Goal: Information Seeking & Learning: Check status

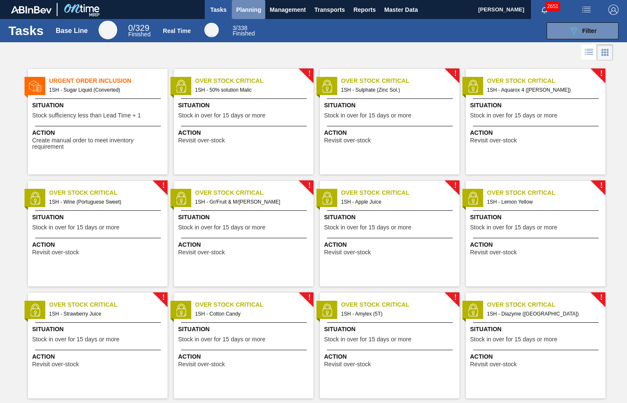
click at [241, 9] on span "Planning" at bounding box center [248, 10] width 25 height 10
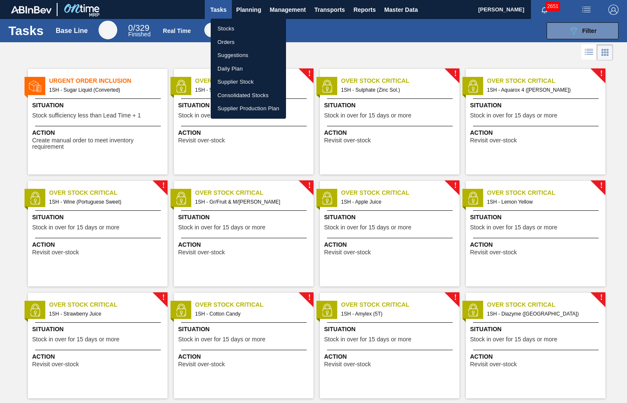
click at [230, 27] on li "Stocks" at bounding box center [248, 29] width 75 height 14
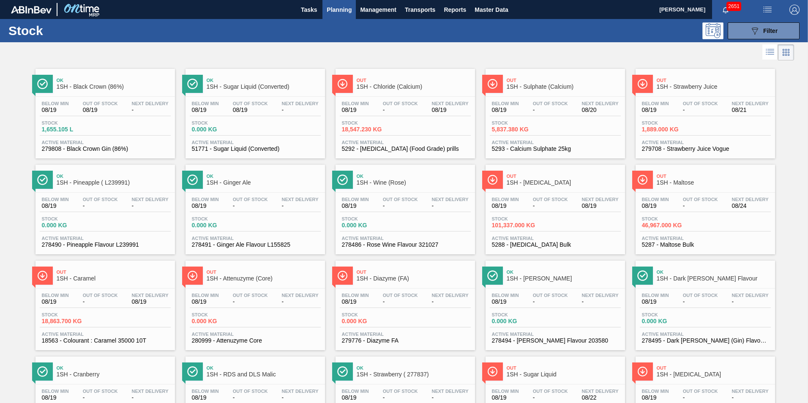
click at [538, 183] on span "1SH - [MEDICAL_DATA]" at bounding box center [564, 183] width 114 height 6
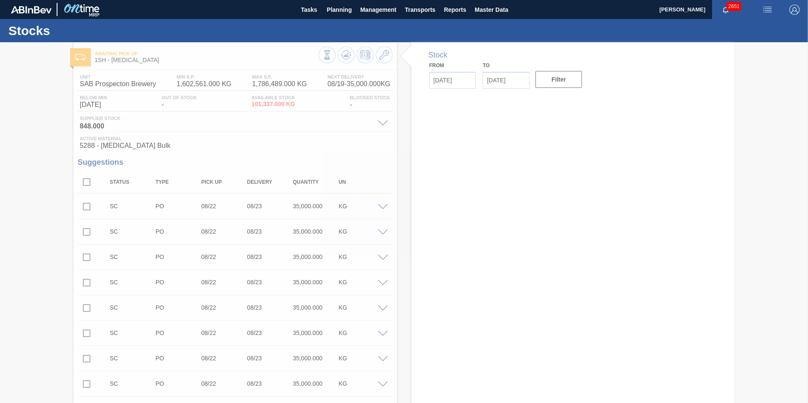
type input "[DATE]"
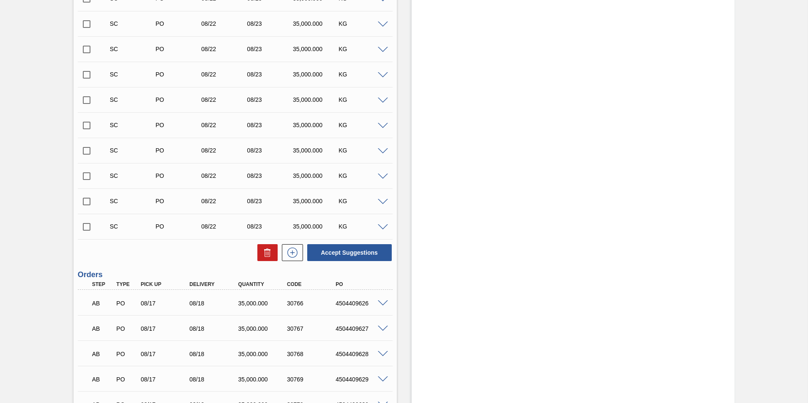
scroll to position [1142, 0]
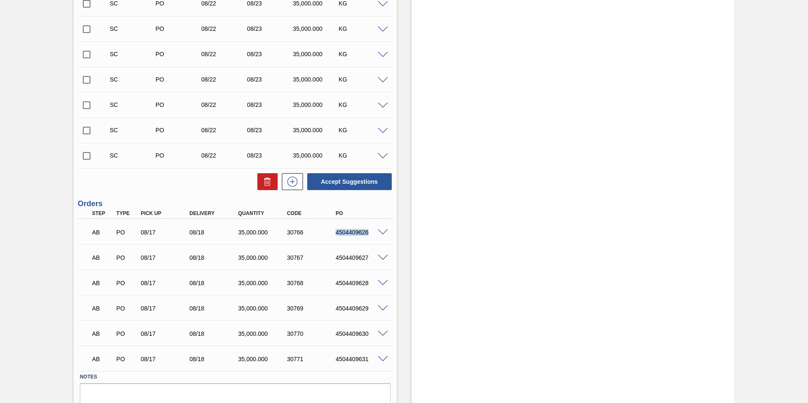
drag, startPoint x: 334, startPoint y: 232, endPoint x: 383, endPoint y: 232, distance: 48.2
click at [383, 232] on div "AB PO 08/17 08/18 35,000.000 30766 4504409626" at bounding box center [235, 231] width 315 height 21
copy div "4504409626"
click at [382, 235] on span at bounding box center [383, 233] width 10 height 6
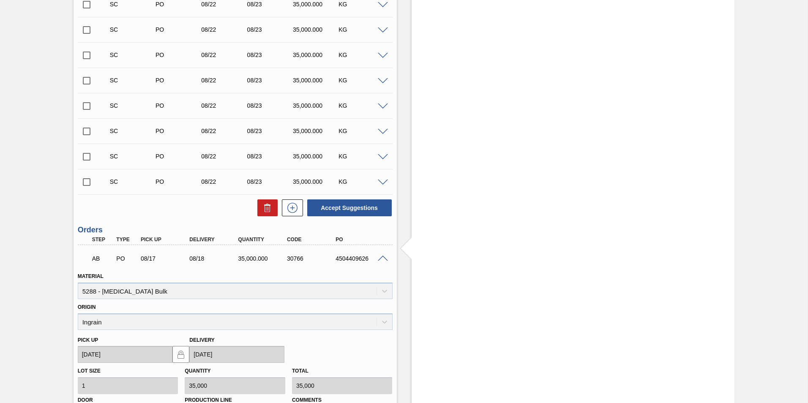
scroll to position [1184, 0]
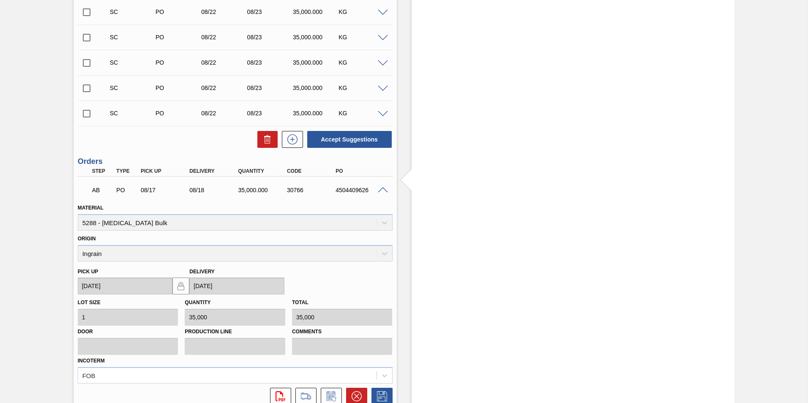
click at [381, 188] on span at bounding box center [383, 190] width 10 height 6
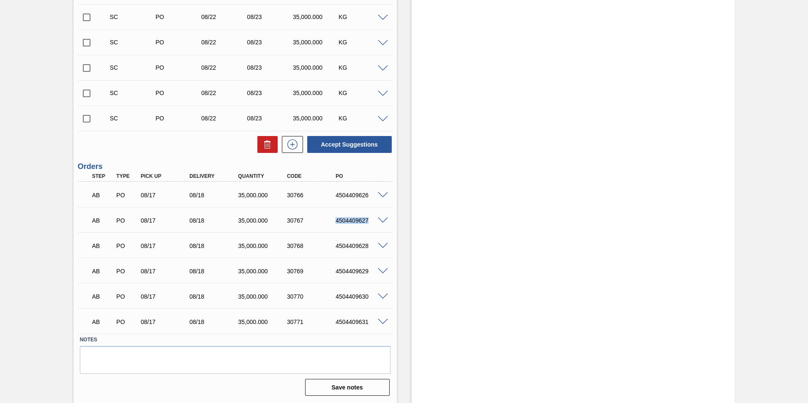
drag, startPoint x: 335, startPoint y: 222, endPoint x: 368, endPoint y: 223, distance: 32.6
click at [368, 223] on div "4504409627" at bounding box center [361, 220] width 55 height 7
copy div "4504409627"
drag, startPoint x: 332, startPoint y: 246, endPoint x: 373, endPoint y: 247, distance: 41.9
click at [373, 247] on div "4504409628" at bounding box center [354, 246] width 49 height 7
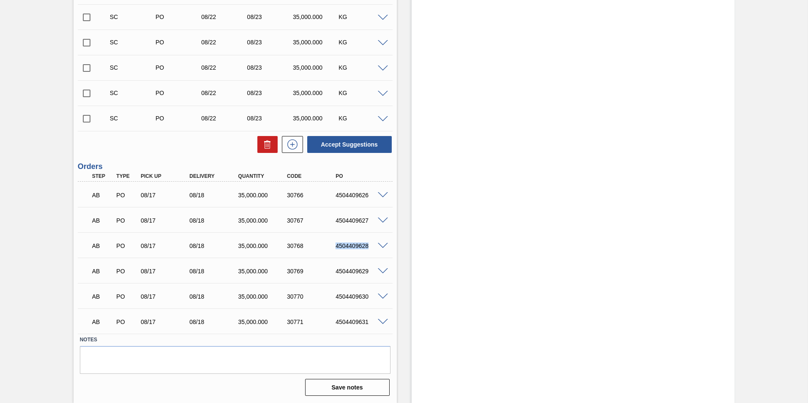
copy div "4504409628"
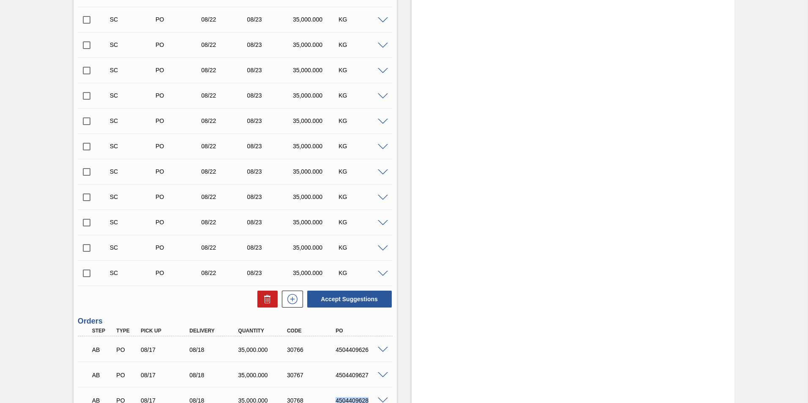
scroll to position [1010, 0]
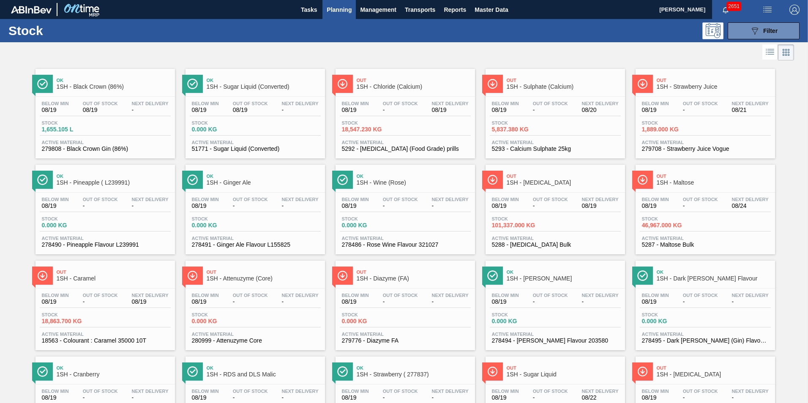
click at [626, 182] on span "1SH - Maltose" at bounding box center [714, 183] width 114 height 6
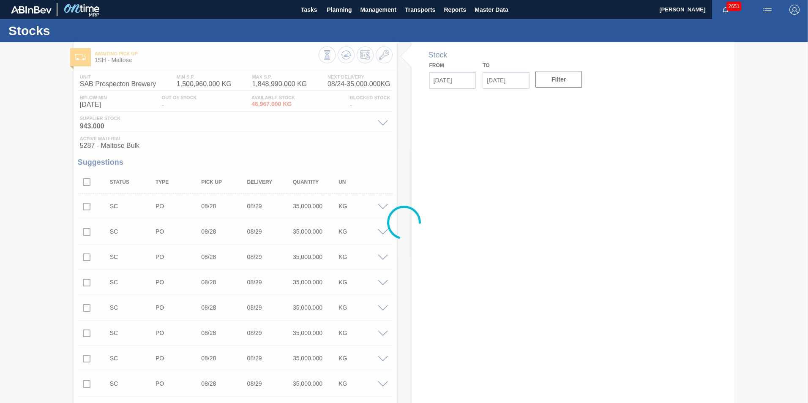
type input "[DATE]"
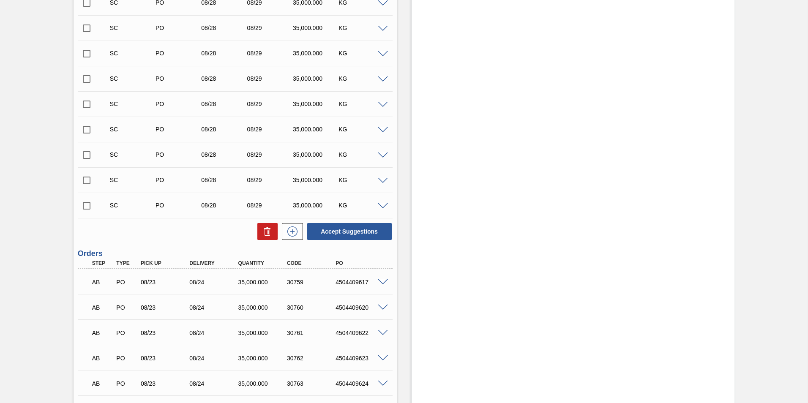
scroll to position [1230, 0]
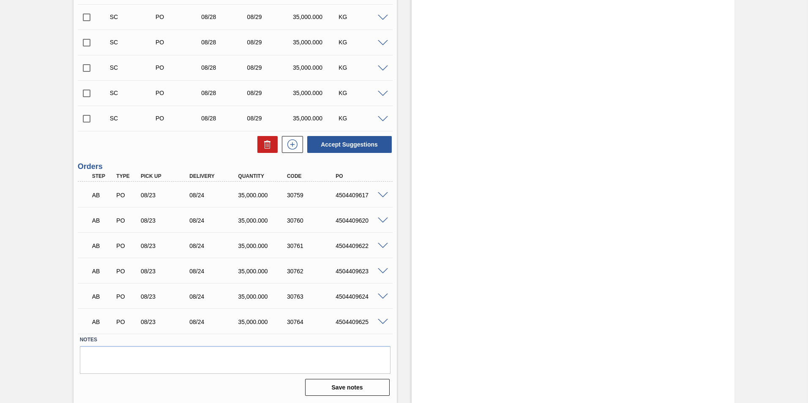
click at [384, 197] on span at bounding box center [383, 195] width 10 height 6
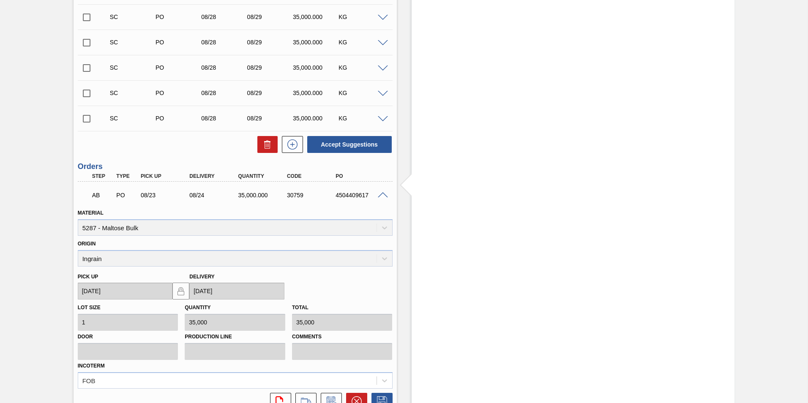
click at [381, 194] on span at bounding box center [383, 195] width 10 height 6
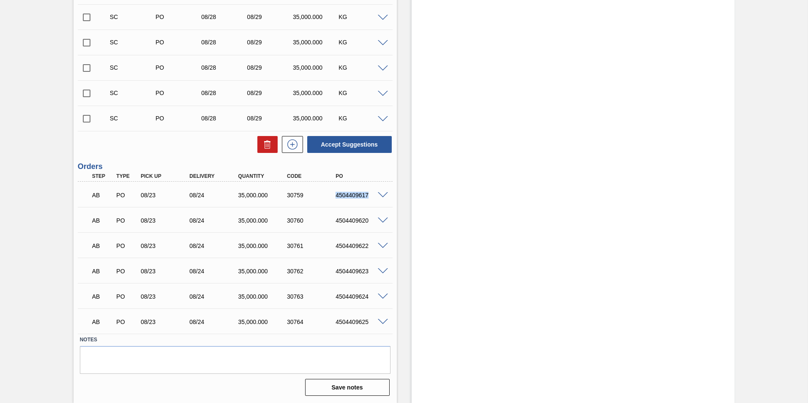
drag, startPoint x: 332, startPoint y: 197, endPoint x: 373, endPoint y: 196, distance: 41.4
click at [373, 196] on div "4504409617" at bounding box center [354, 195] width 49 height 7
copy div "4504409617"
